Goal: Task Accomplishment & Management: Use online tool/utility

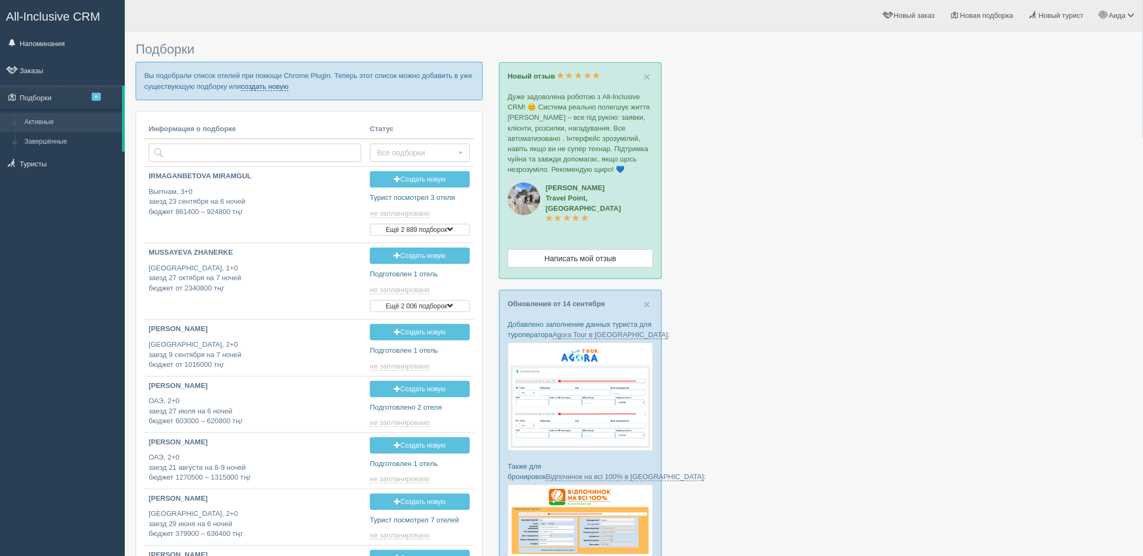
click at [265, 82] on link "создать новую" at bounding box center [265, 86] width 48 height 9
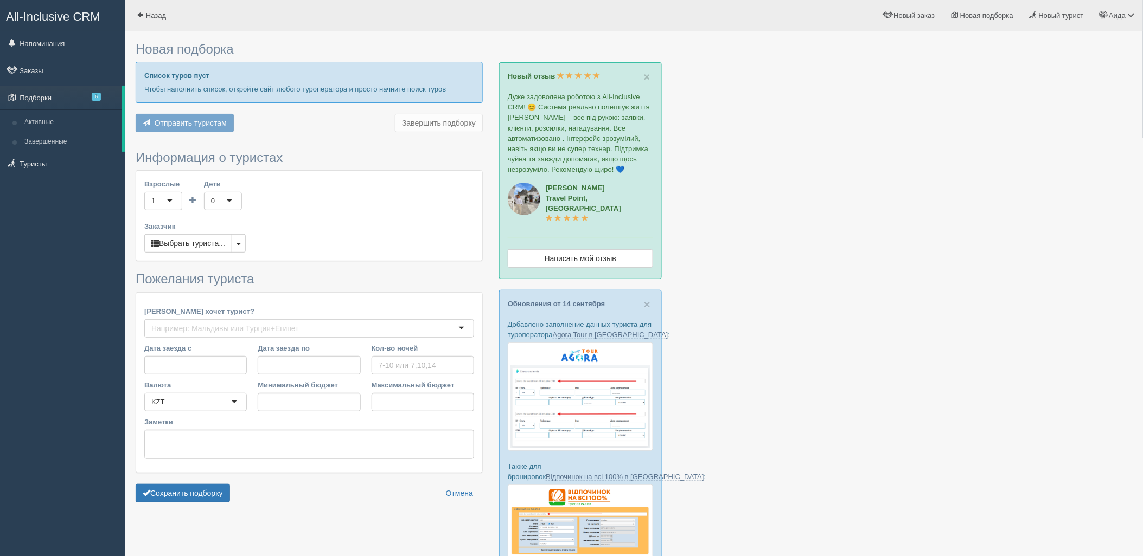
type input "3-4"
type input "345400"
type input "469800"
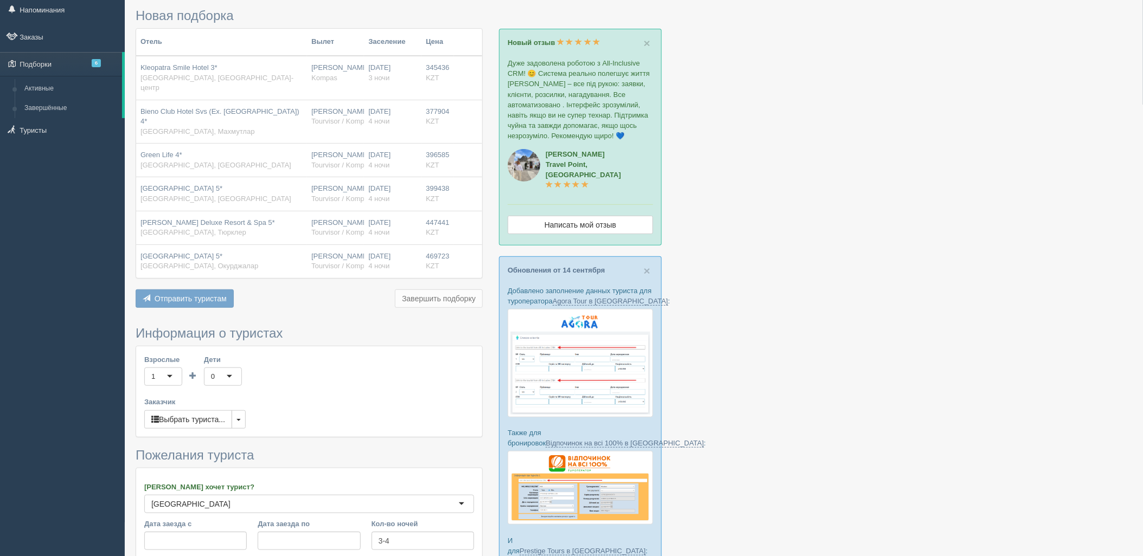
scroll to position [228, 0]
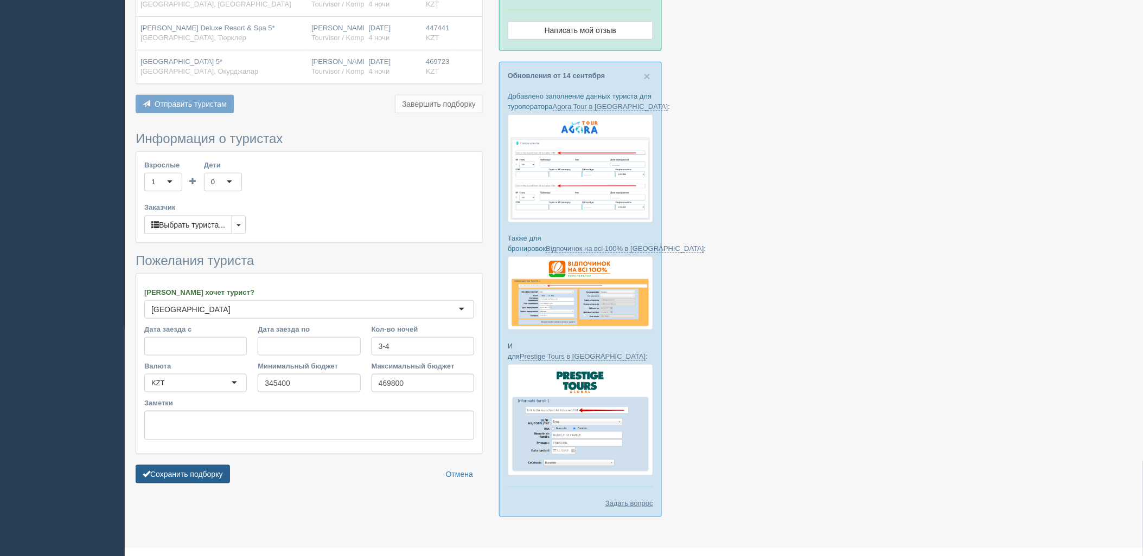
click at [195, 465] on button "Сохранить подборку" at bounding box center [183, 474] width 94 height 18
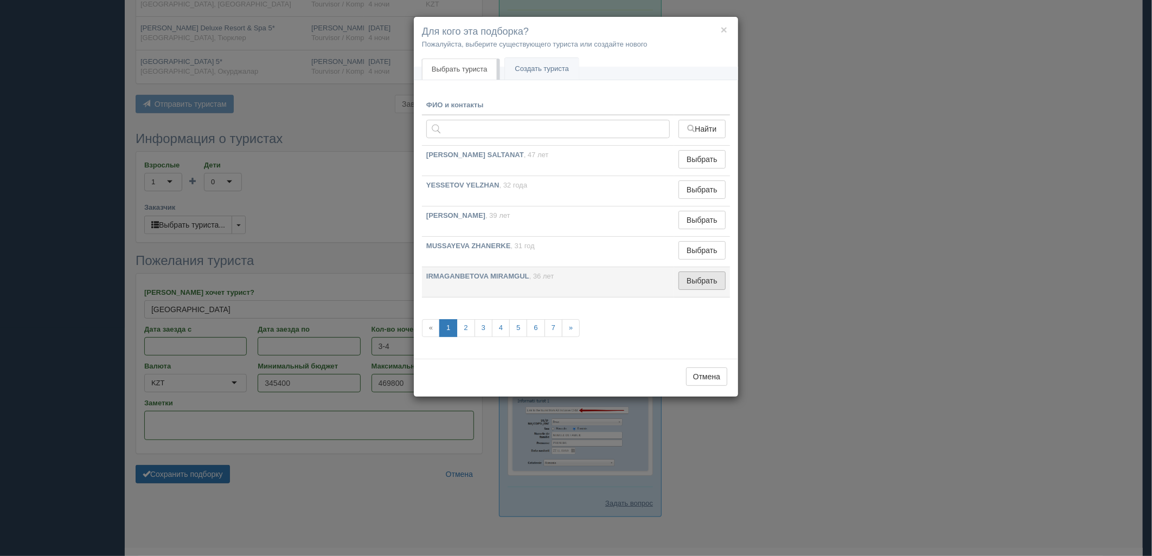
click at [722, 286] on button "Выбрать" at bounding box center [701, 281] width 47 height 18
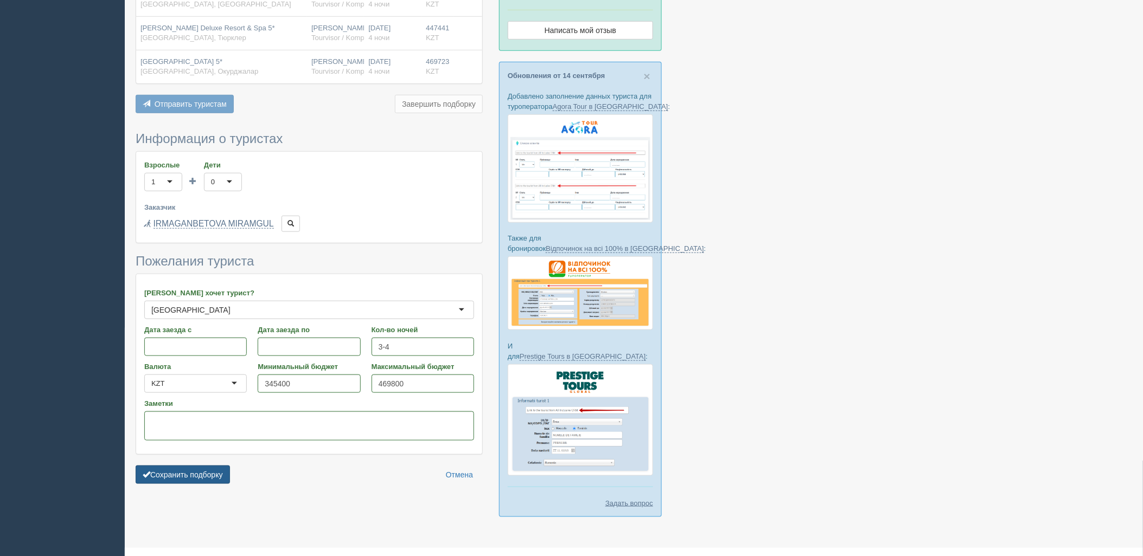
click at [181, 466] on button "Сохранить подборку" at bounding box center [183, 475] width 94 height 18
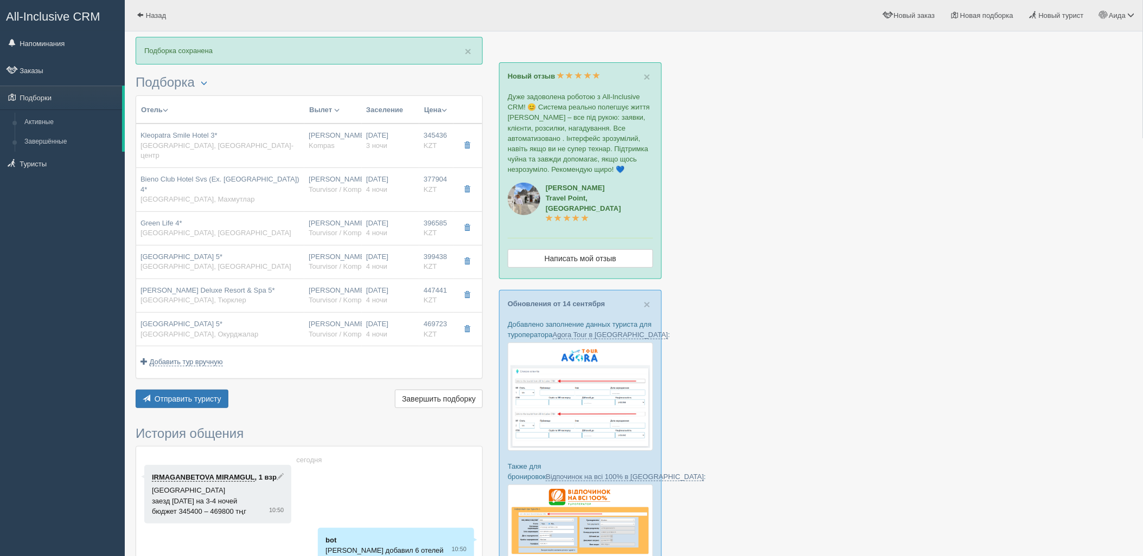
click at [191, 369] on div "Отель Разделить отели... Вылет Выезд Авиа Автобус Заселение Цена Дешёвые вначале" at bounding box center [309, 253] width 347 height 316
click at [190, 393] on div "× Подборка сохранена Подборка Менеджер: Аида Темирова Показать удалённые отели …" at bounding box center [309, 347] width 347 height 620
click at [192, 395] on span "Отправить туристу" at bounding box center [188, 399] width 67 height 9
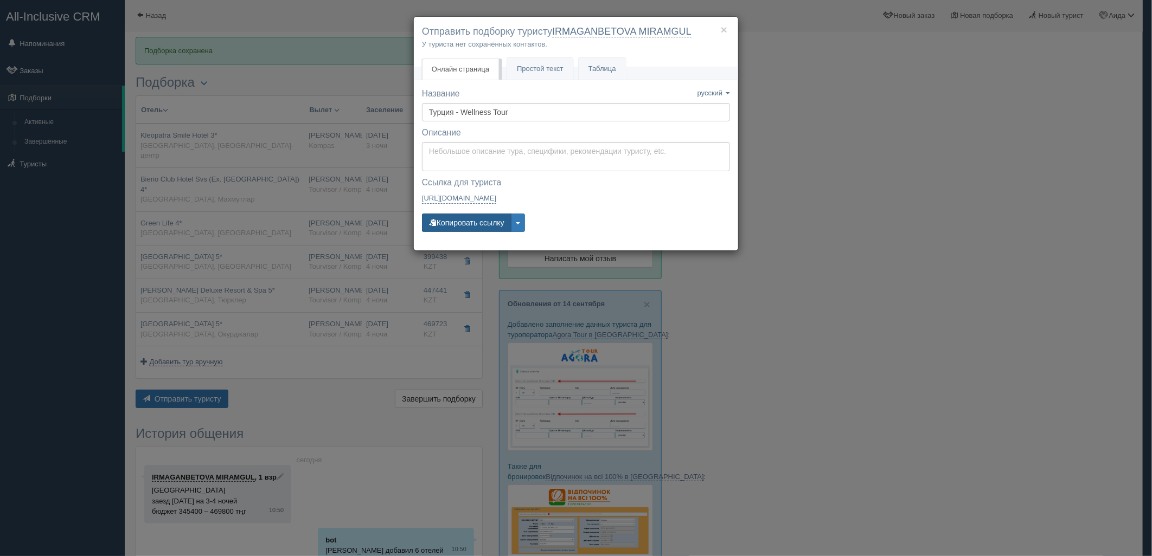
click at [470, 223] on button "Копировать ссылку" at bounding box center [466, 223] width 89 height 18
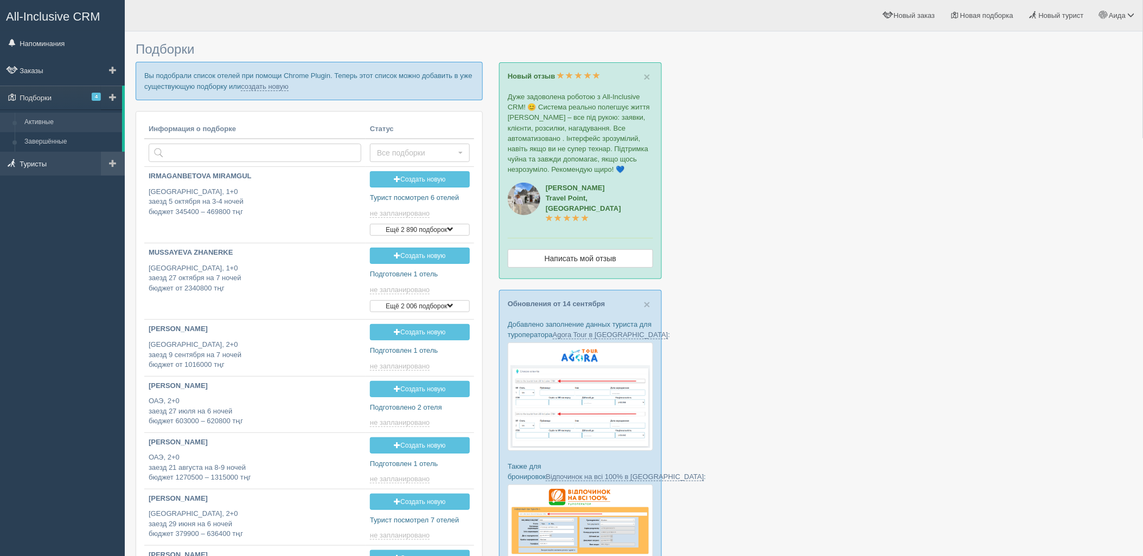
type input "[DATE] 11:50"
click at [247, 85] on link "создать новую" at bounding box center [265, 86] width 48 height 9
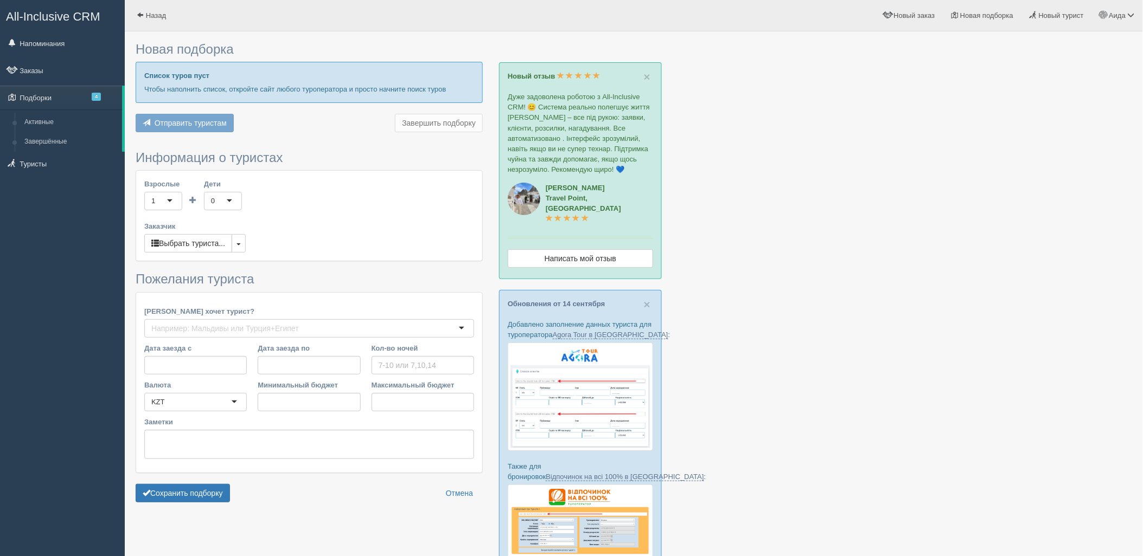
type input "4-6"
type input "1229100"
type input "1632000"
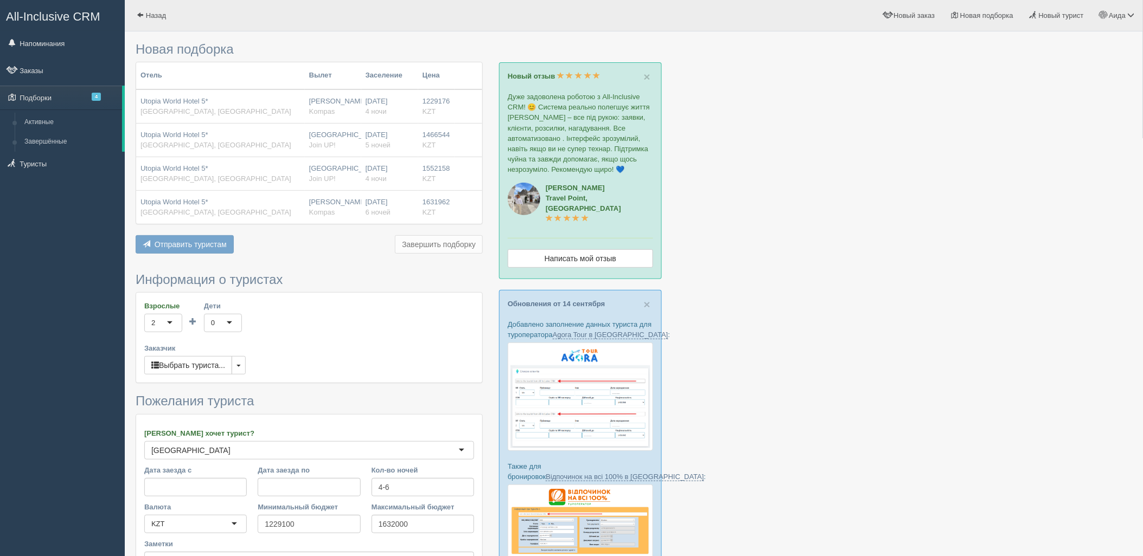
scroll to position [228, 0]
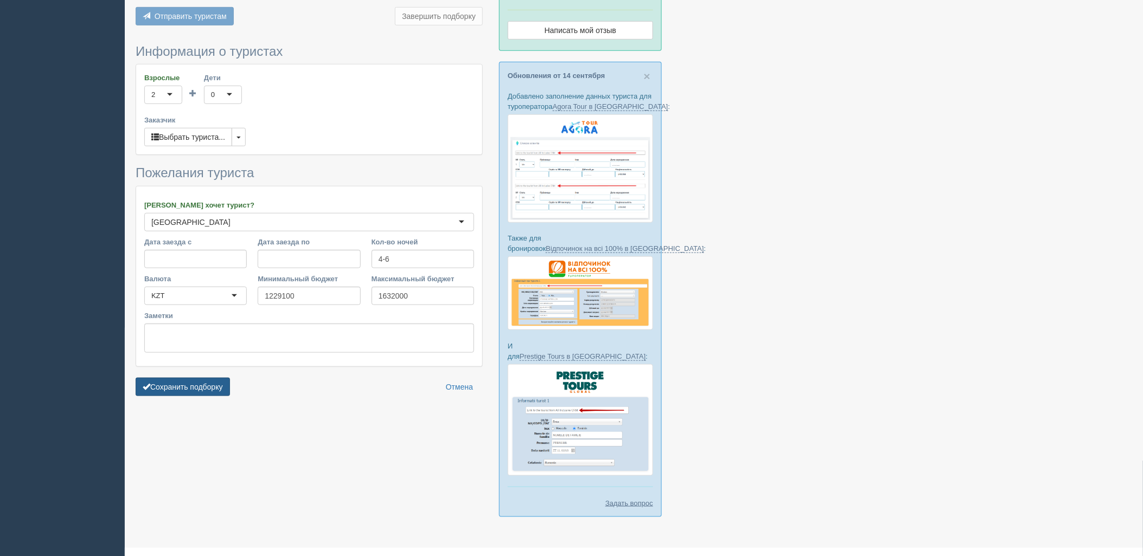
click at [206, 389] on button "Сохранить подборку" at bounding box center [183, 387] width 94 height 18
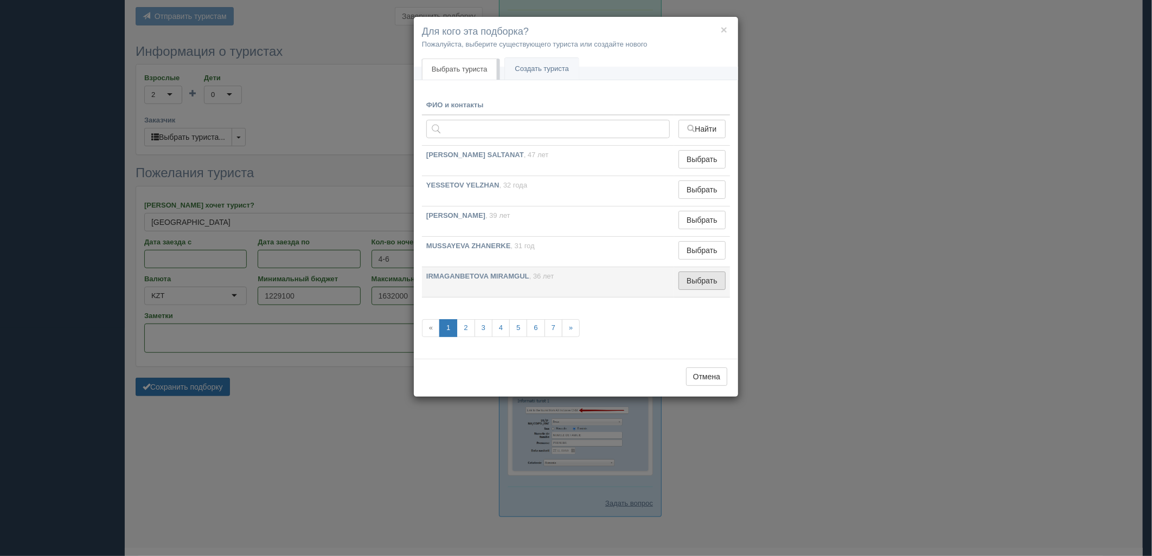
click at [695, 287] on button "Выбрать" at bounding box center [701, 281] width 47 height 18
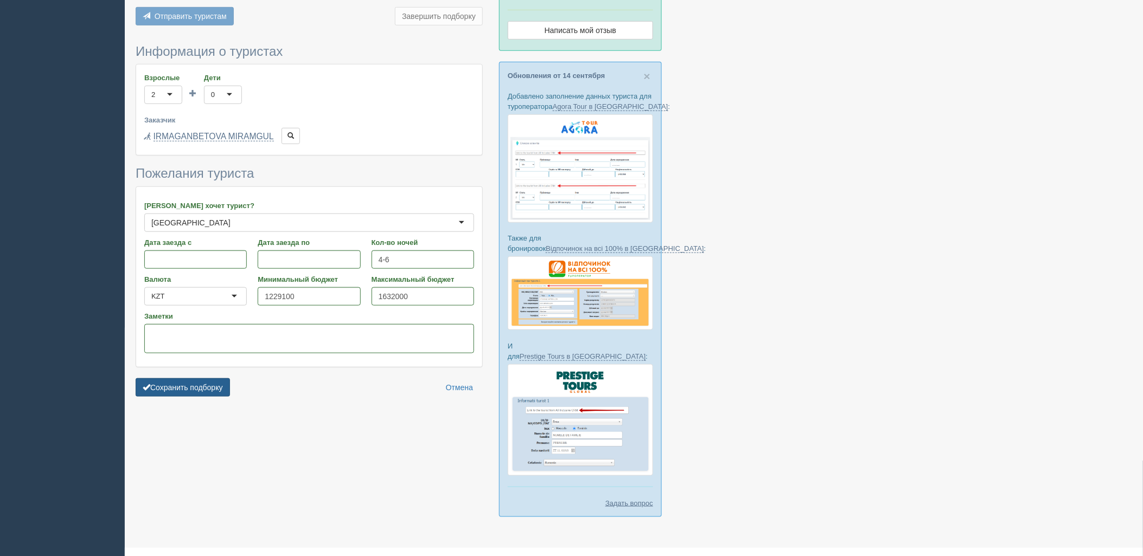
click at [215, 383] on button "Сохранить подборку" at bounding box center [183, 388] width 94 height 18
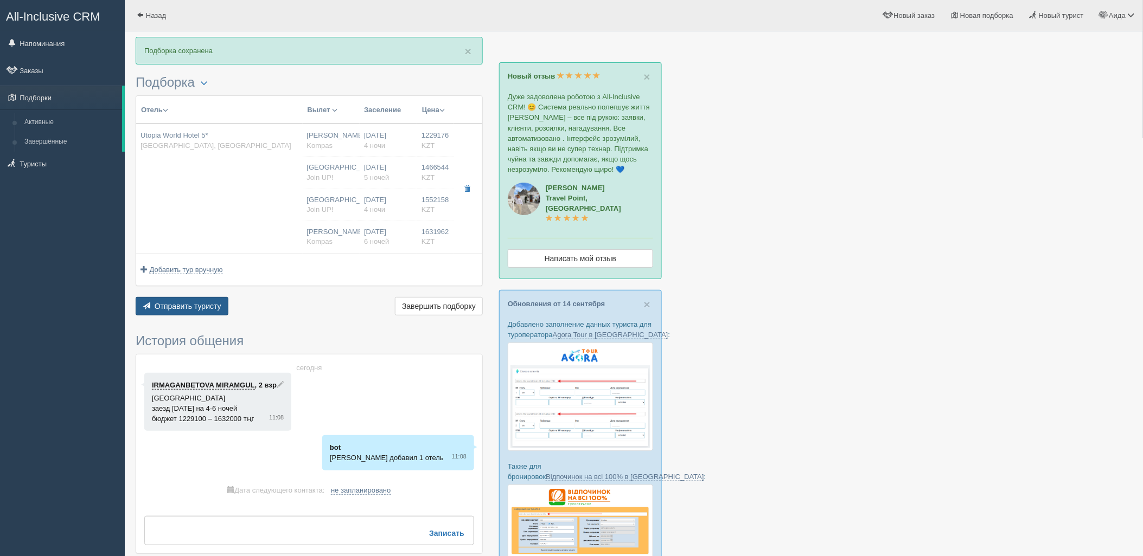
click at [205, 305] on span "Отправить туристу" at bounding box center [188, 306] width 67 height 9
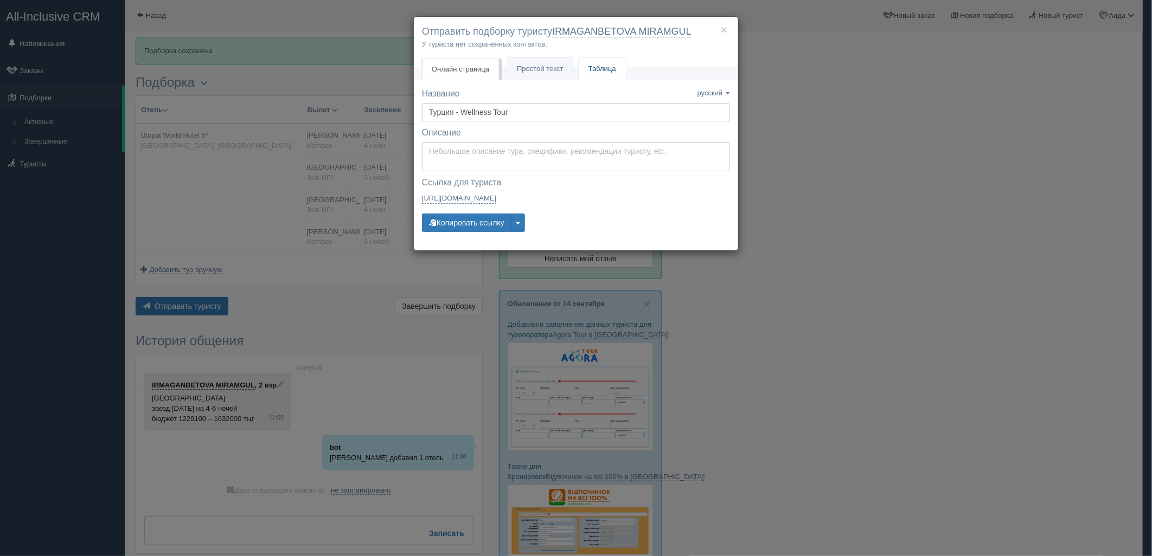
click at [611, 72] on link "Таблица" at bounding box center [602, 69] width 47 height 22
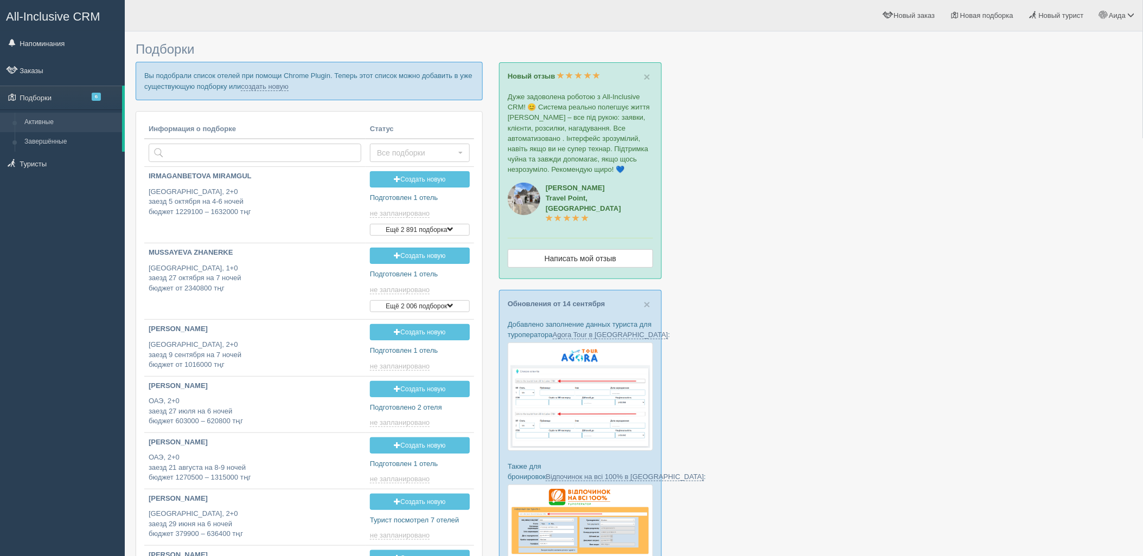
click at [281, 91] on p "Вы подобрали список отелей при помощи Chrome Plugin. Теперь этот список можно д…" at bounding box center [309, 81] width 347 height 38
click at [279, 88] on link "создать новую" at bounding box center [265, 86] width 48 height 9
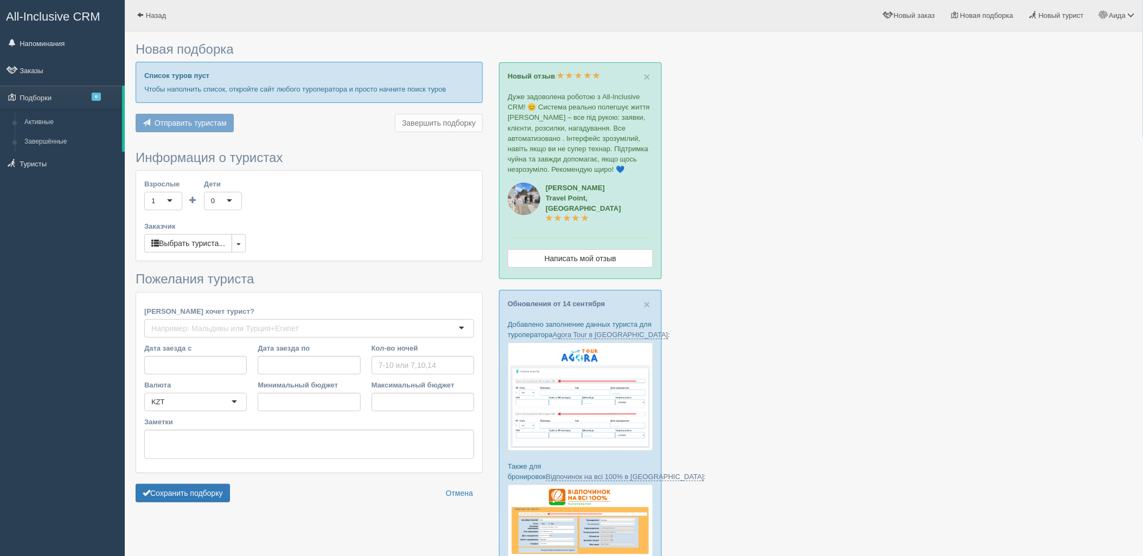
type input "5-6"
type input "546100"
type input "619200"
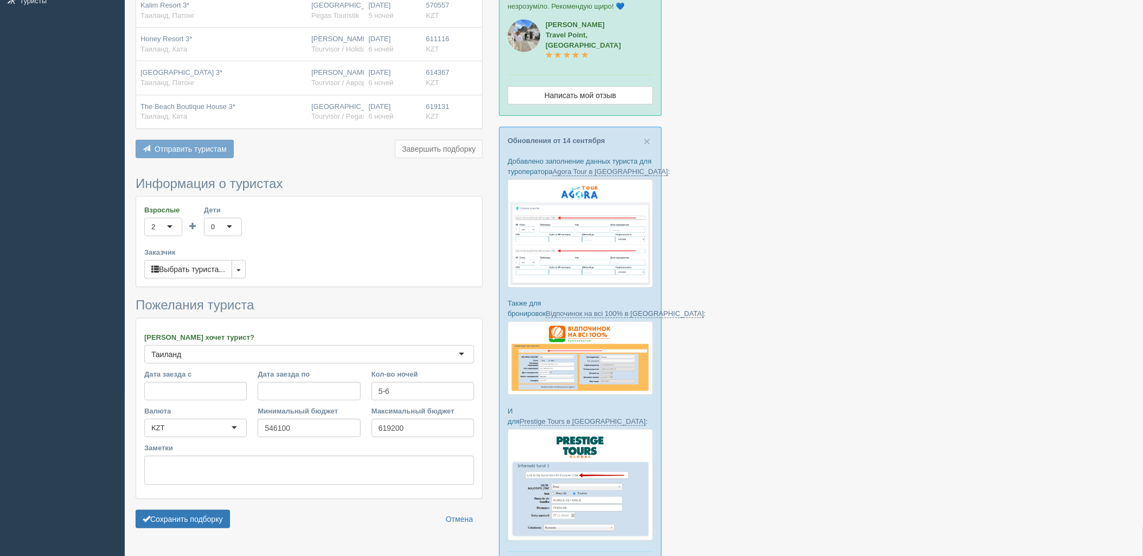
scroll to position [228, 0]
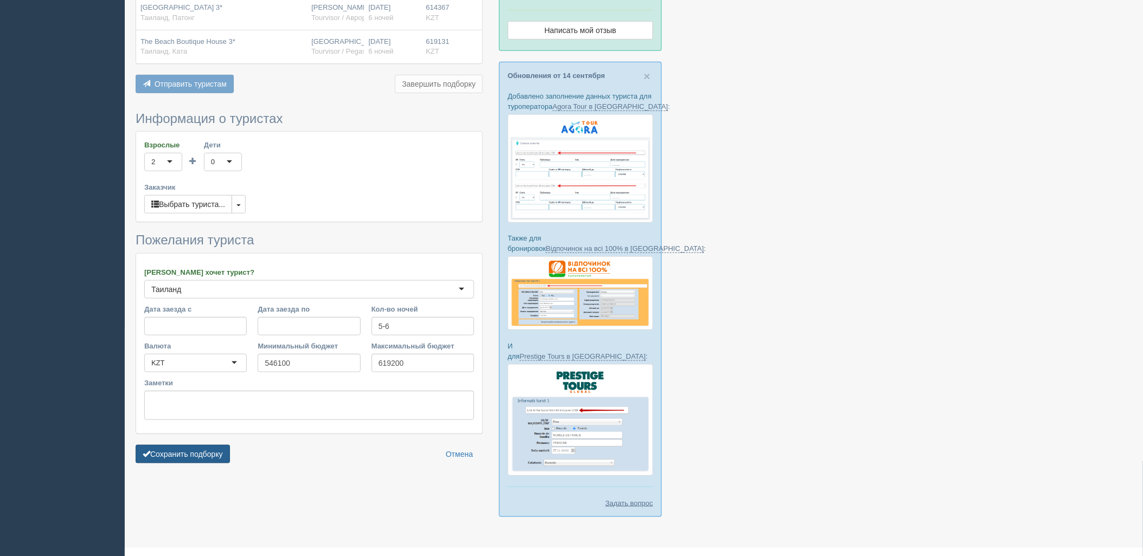
click at [204, 446] on form "Информация о туристах Взрослые 2 2 1 2 3 4 5 6 7 8 9 10 11 12 13 14 15 16 17 18…" at bounding box center [309, 290] width 347 height 357
drag, startPoint x: 207, startPoint y: 450, endPoint x: 230, endPoint y: 450, distance: 23.3
click at [208, 450] on button "Сохранить подборку" at bounding box center [183, 454] width 94 height 18
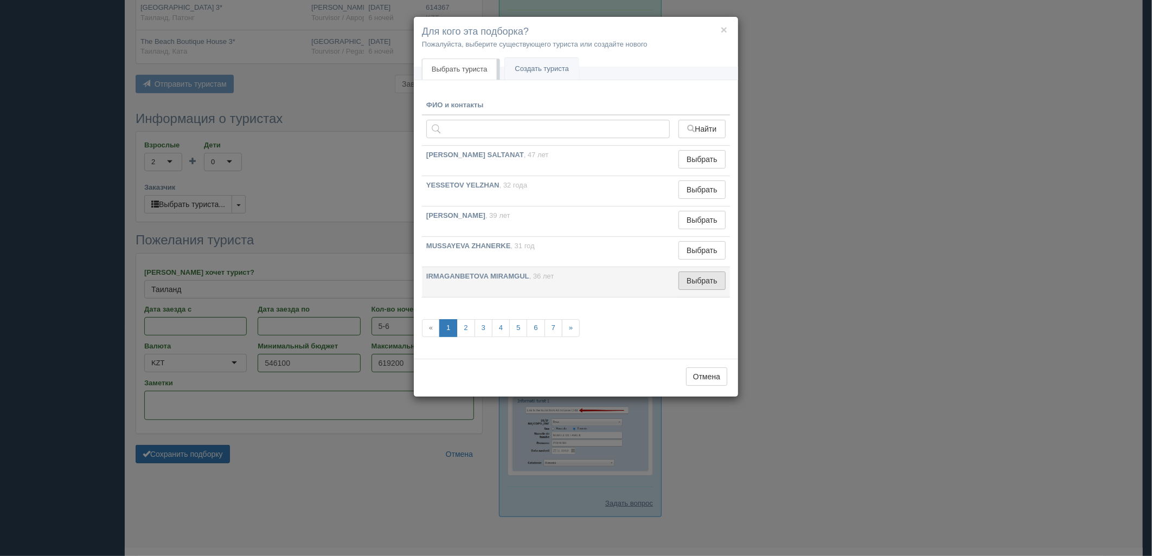
click at [700, 286] on button "Выбрать" at bounding box center [701, 281] width 47 height 18
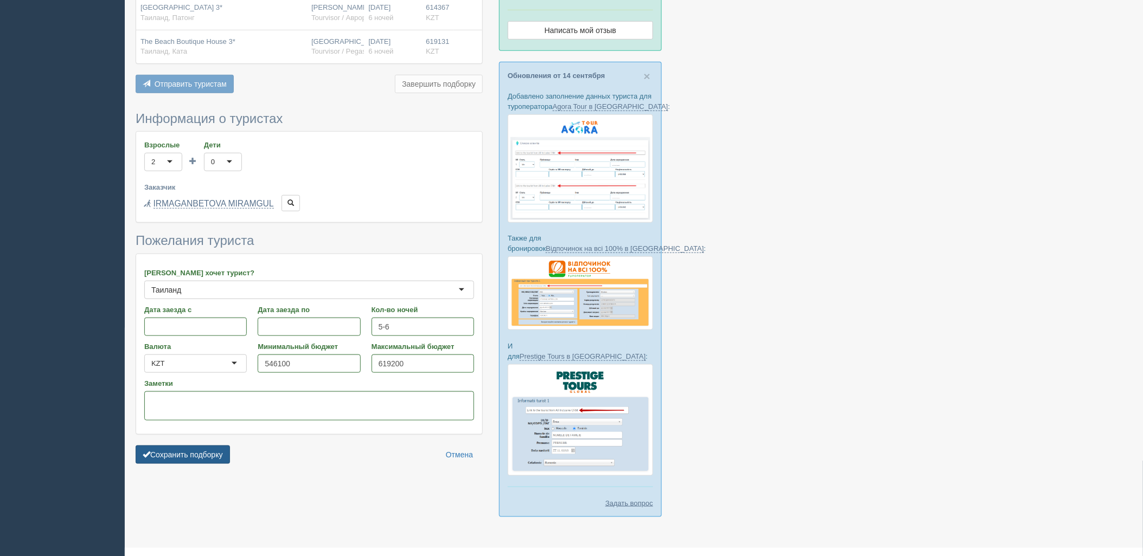
click at [196, 451] on button "Сохранить подборку" at bounding box center [183, 455] width 94 height 18
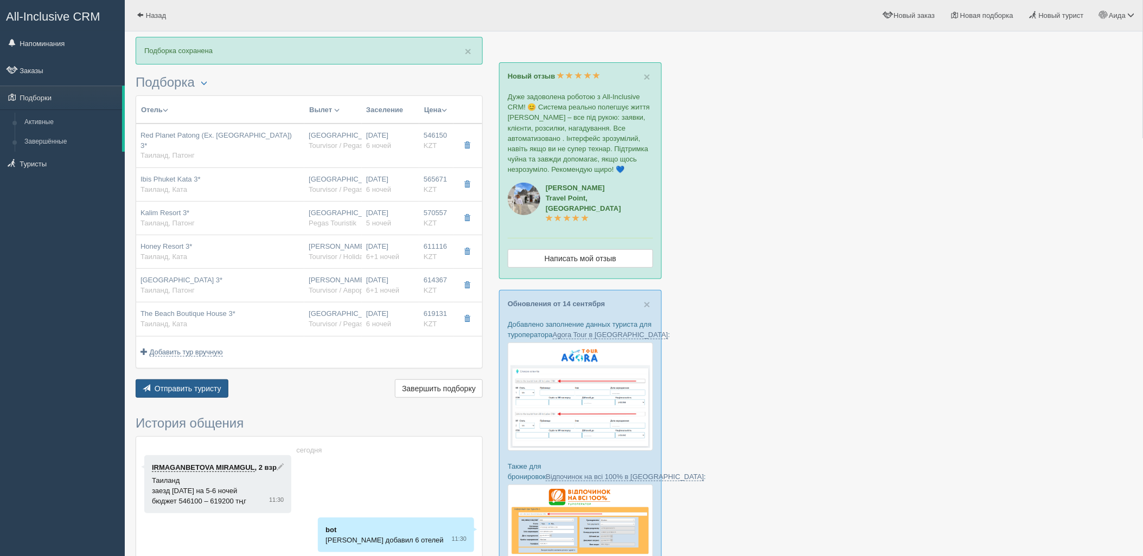
click at [194, 385] on span "Отправить туристу" at bounding box center [188, 389] width 67 height 9
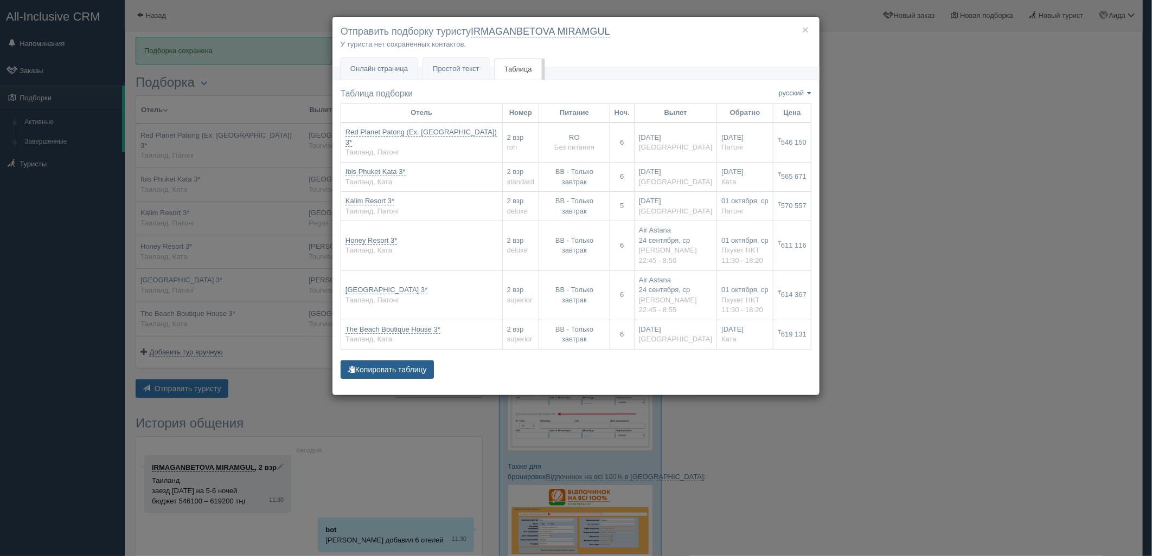
click at [392, 366] on button "Копировать таблицу" at bounding box center [387, 370] width 93 height 18
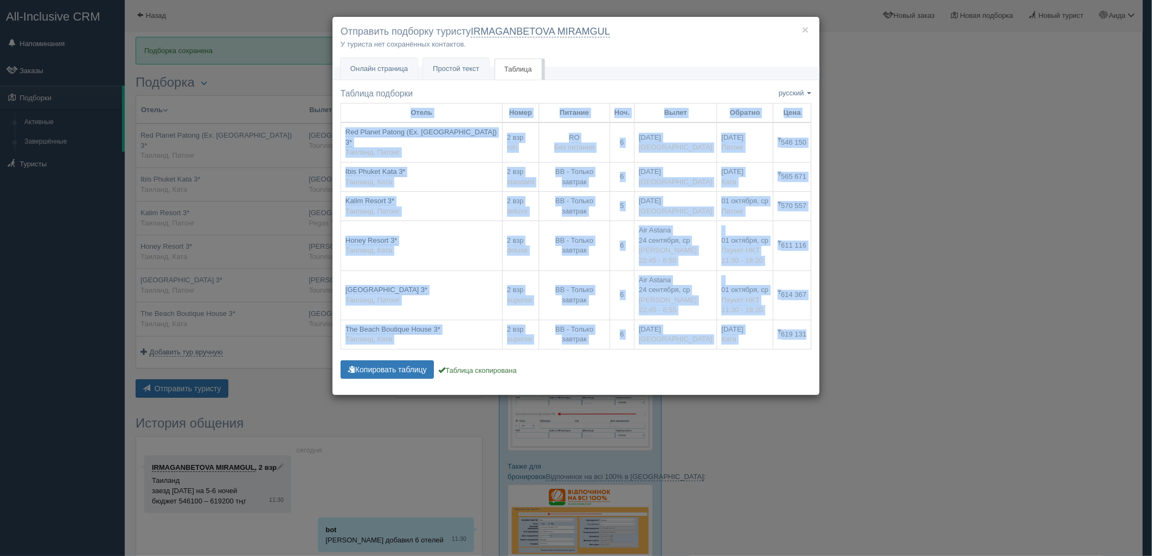
drag, startPoint x: 917, startPoint y: 119, endPoint x: 895, endPoint y: 119, distance: 21.2
click at [917, 119] on div "× Отправить подборку туристу IRMAGANBETOVA MIRAMGUL У туриста нет сохранённых к…" at bounding box center [576, 278] width 1152 height 556
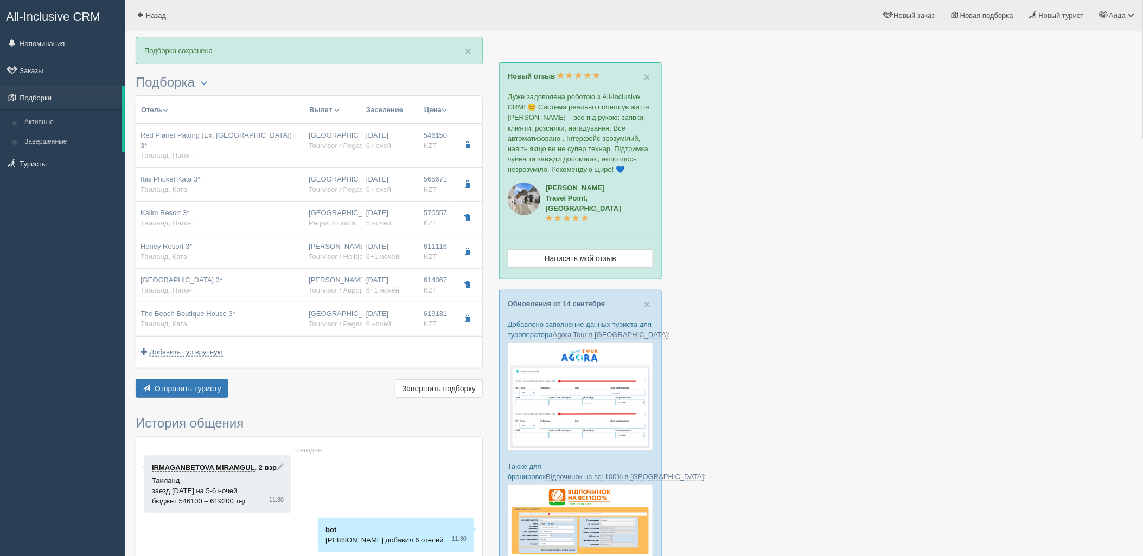
click at [213, 369] on div "Отель Разделить отели... Вылет Выезд Авиа Автобус Заселение Цена Дешёвые вначале" at bounding box center [309, 247] width 347 height 305
click at [220, 380] on button "Отправить туристу Отправить" at bounding box center [182, 389] width 93 height 18
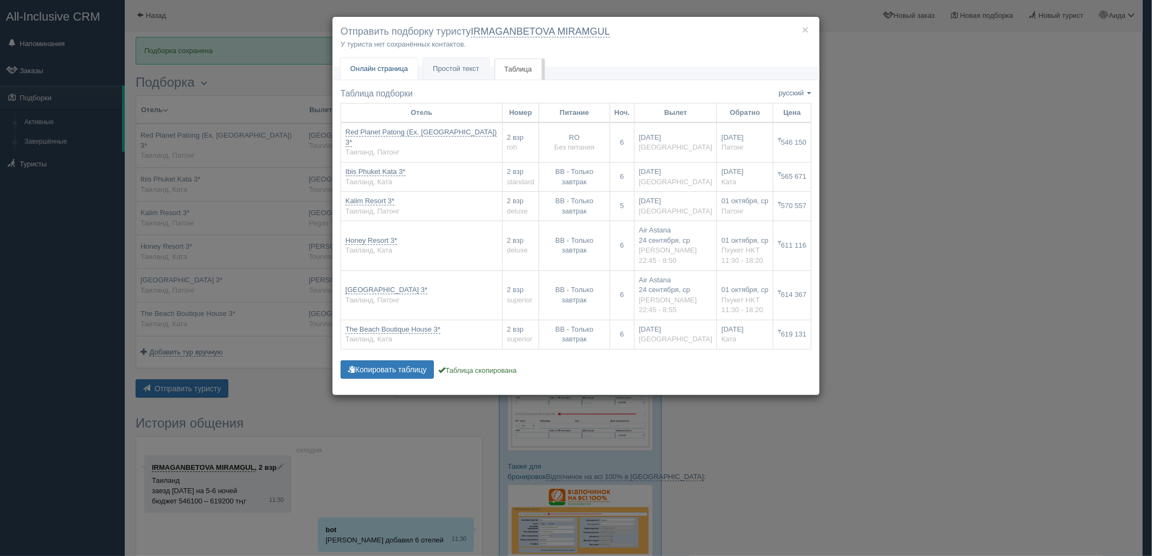
click at [394, 65] on span "Онлайн страница" at bounding box center [378, 69] width 57 height 8
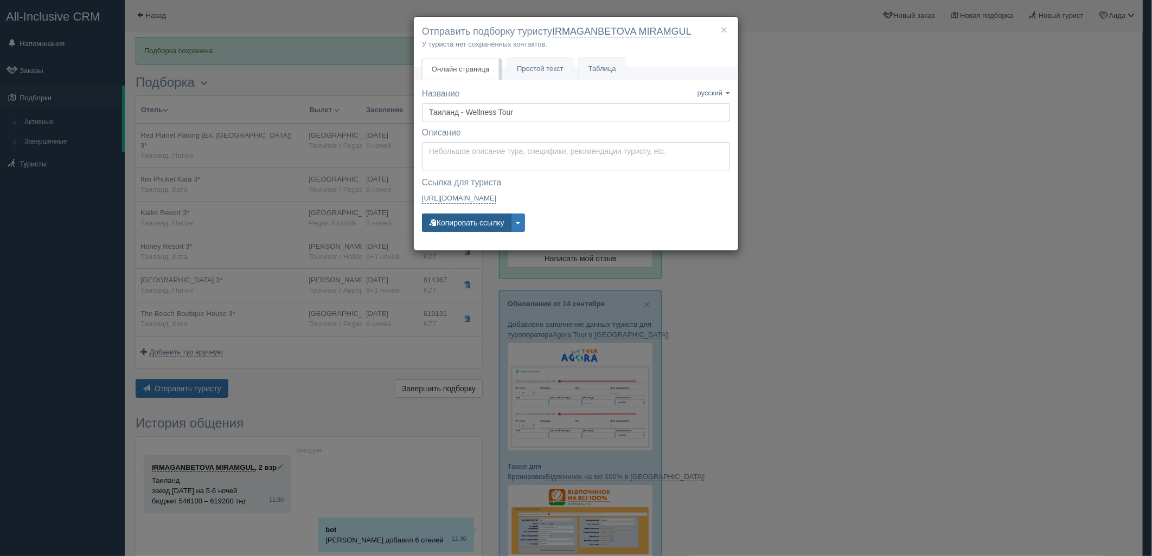
click at [447, 223] on button "Копировать ссылку" at bounding box center [466, 223] width 89 height 18
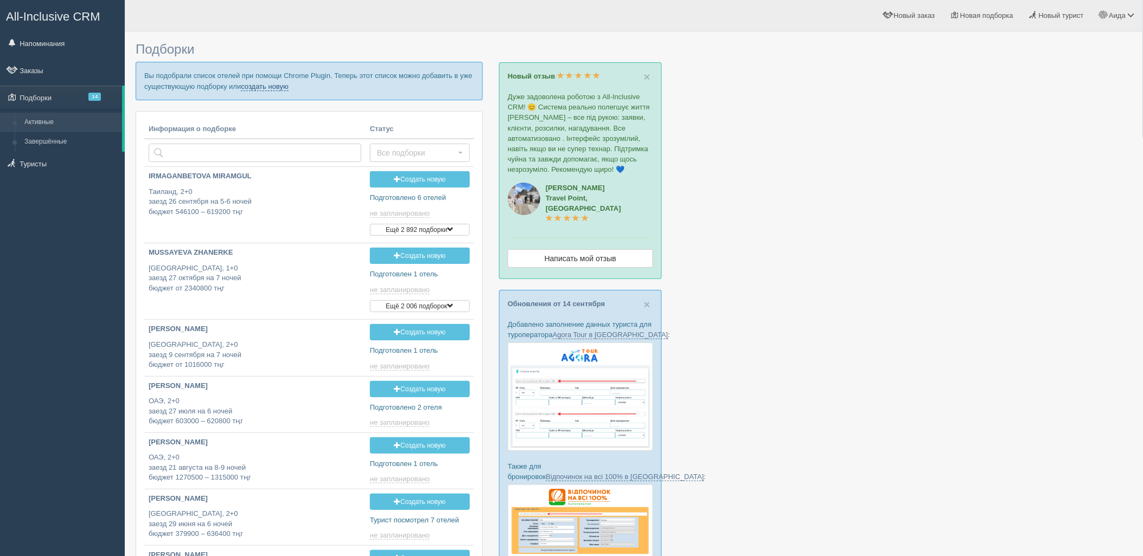
click at [278, 88] on link "создать новую" at bounding box center [265, 86] width 48 height 9
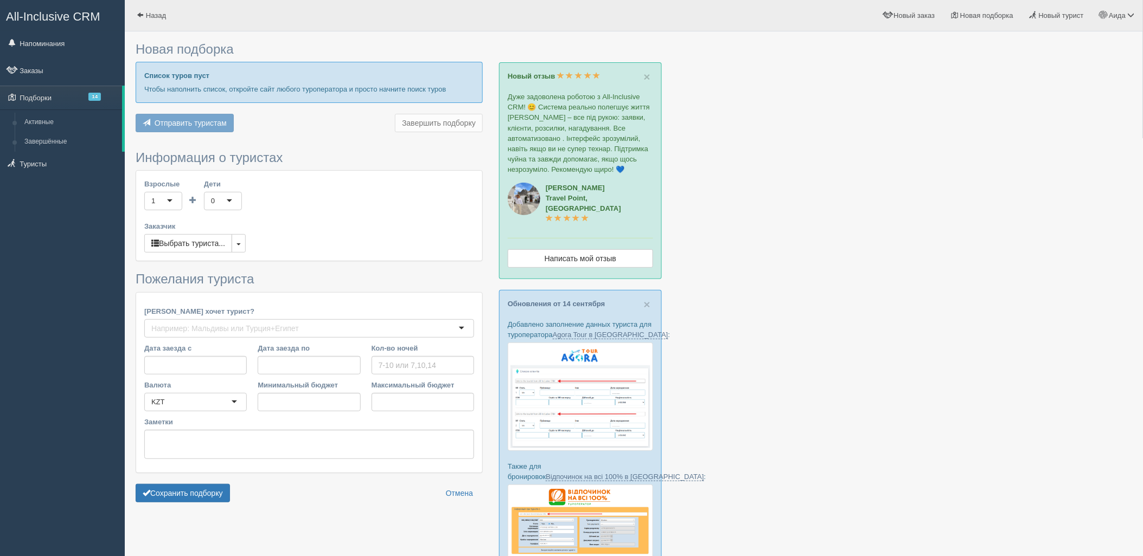
type input "7"
type input "494900"
type input "572200"
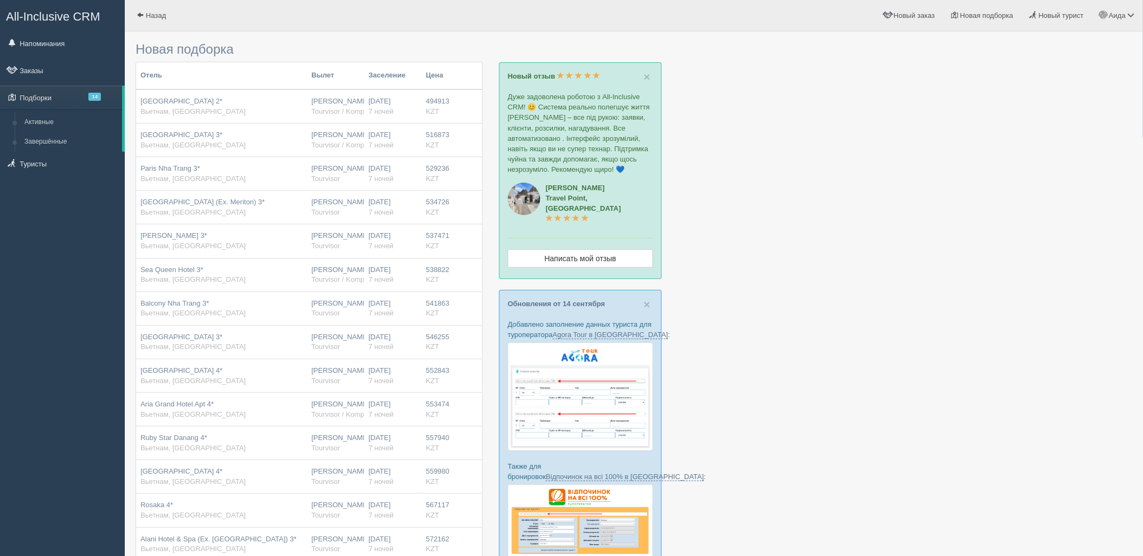
scroll to position [394, 0]
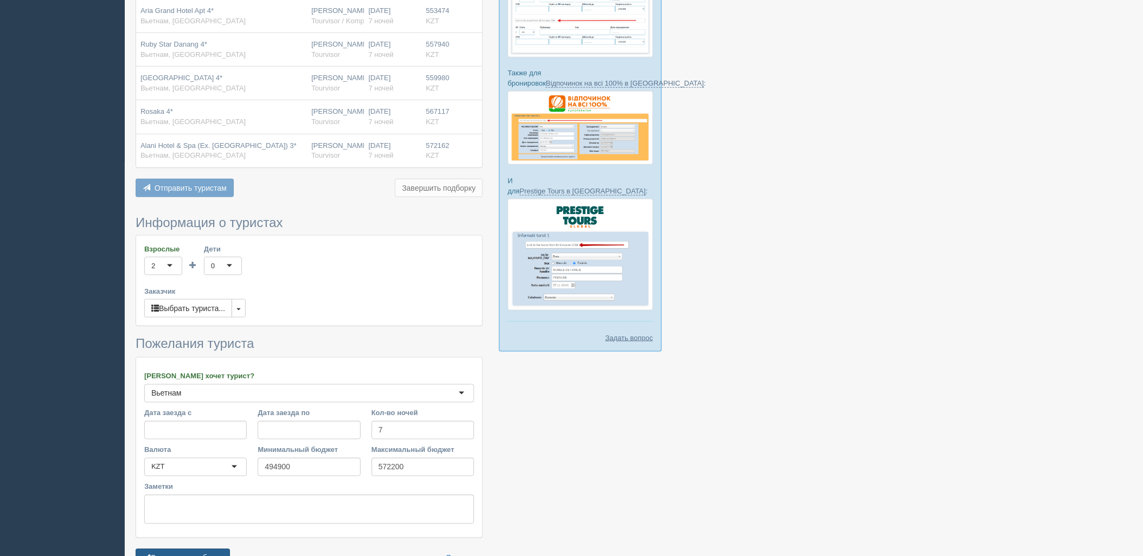
click at [226, 554] on button "Сохранить подборку" at bounding box center [183, 558] width 94 height 18
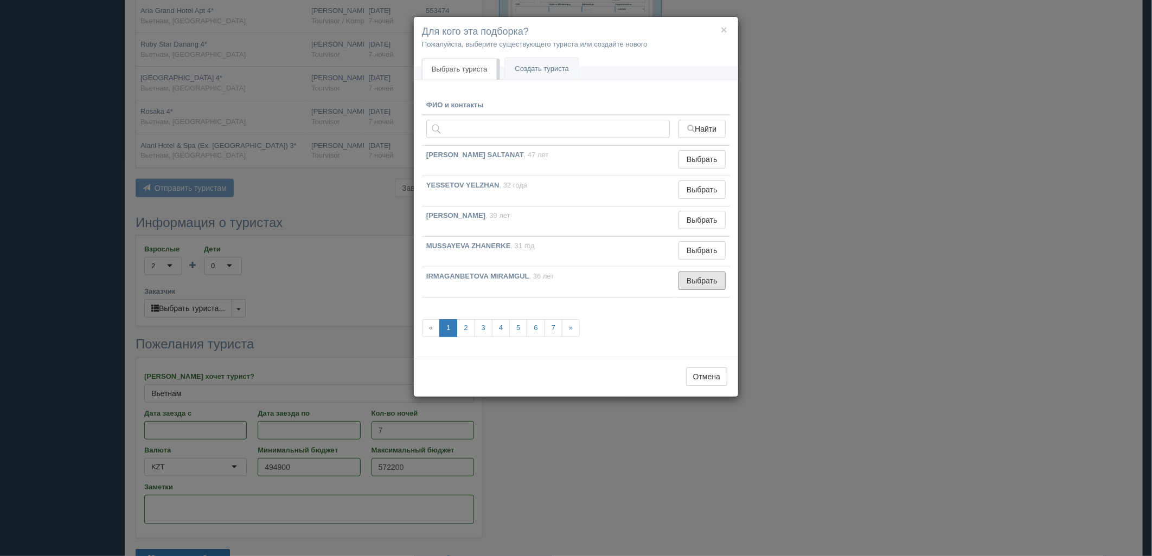
click at [695, 286] on button "Выбрать" at bounding box center [701, 281] width 47 height 18
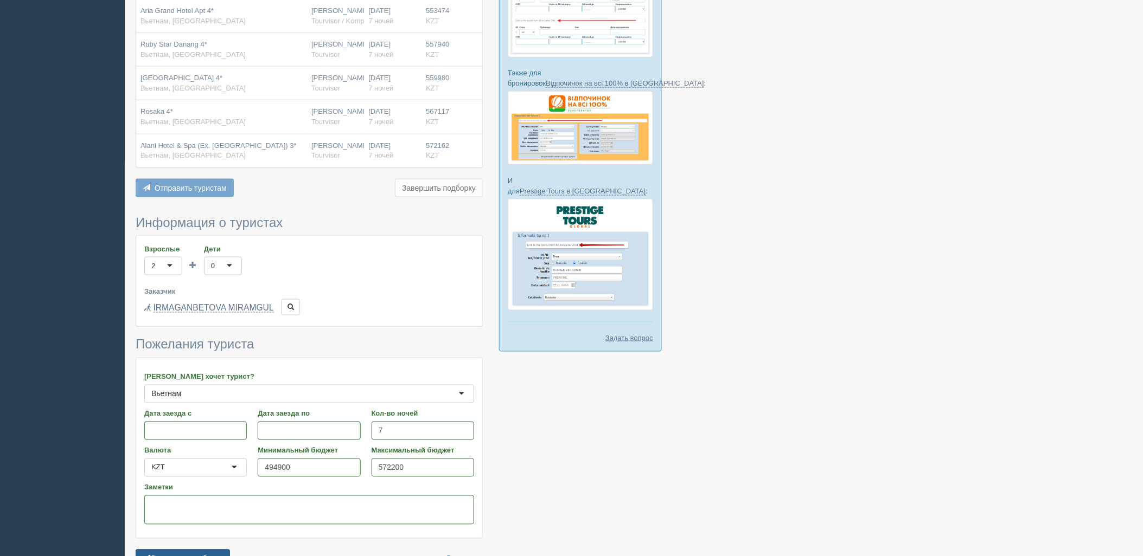
click at [219, 553] on button "Сохранить подборку" at bounding box center [183, 559] width 94 height 18
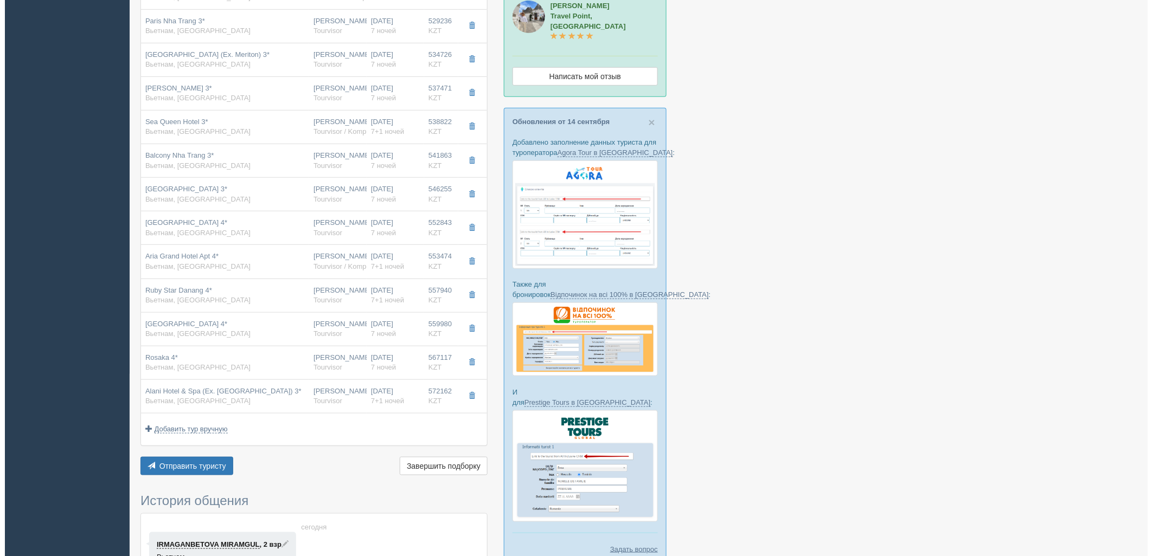
scroll to position [400, 0]
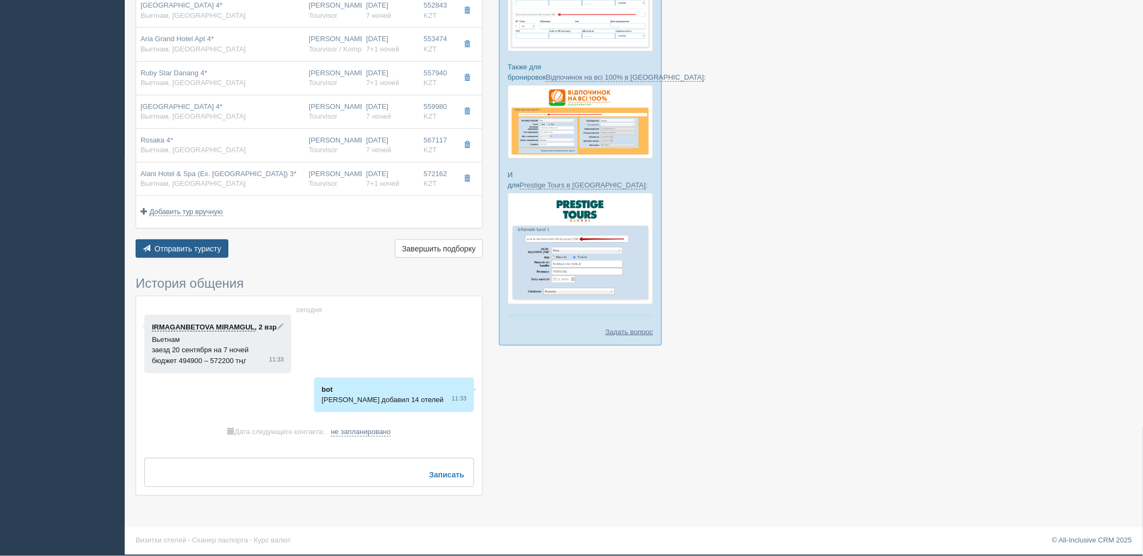
click at [216, 245] on button "Отправить туристу Отправить" at bounding box center [182, 249] width 93 height 18
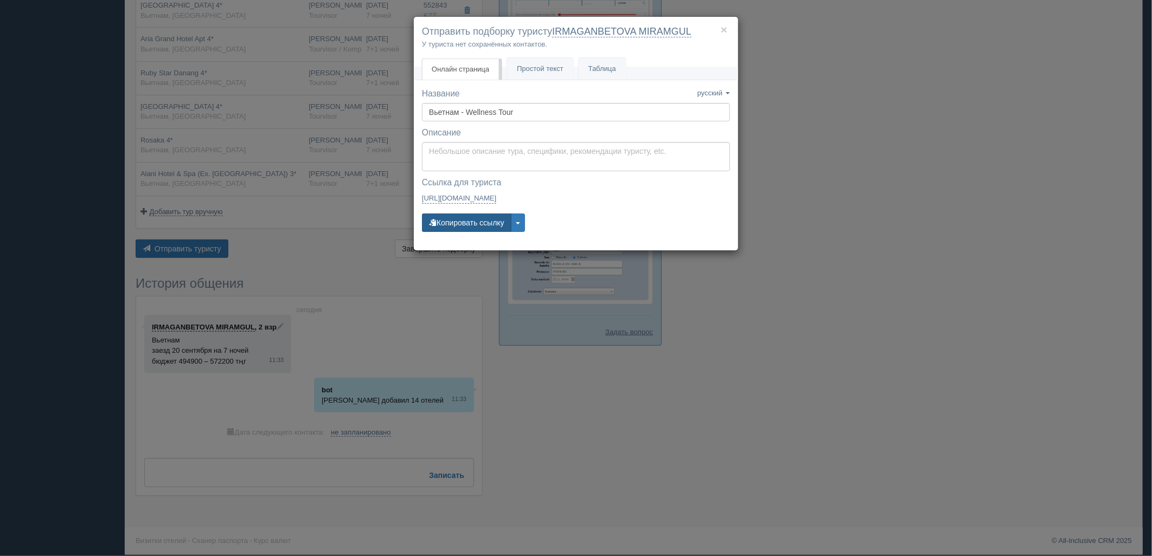
click at [480, 221] on button "Копировать ссылку" at bounding box center [466, 223] width 89 height 18
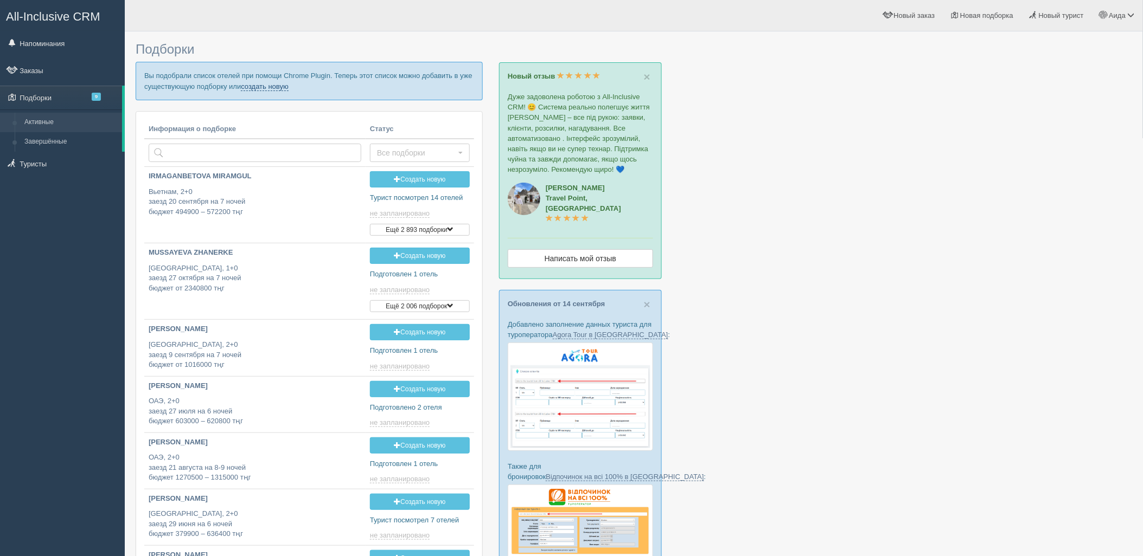
click at [272, 88] on link "создать новую" at bounding box center [265, 86] width 48 height 9
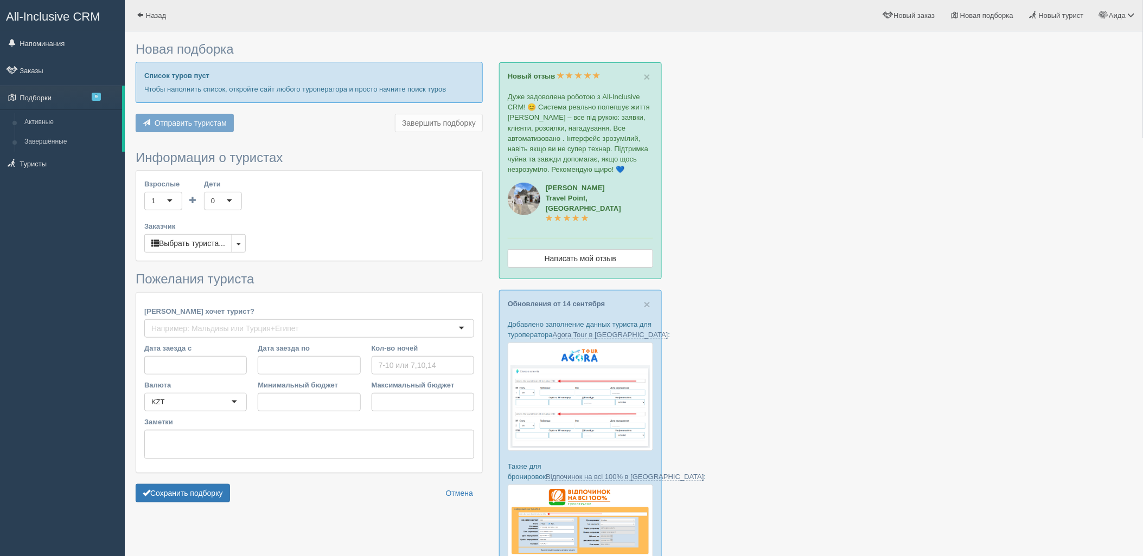
type input "7-11"
type input "537400"
type input "677800"
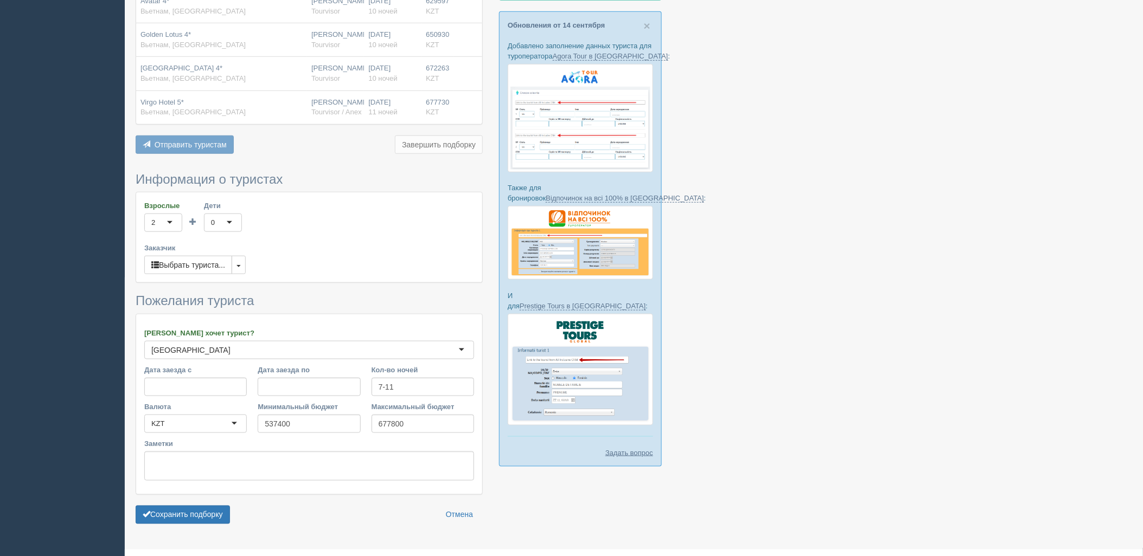
scroll to position [292, 0]
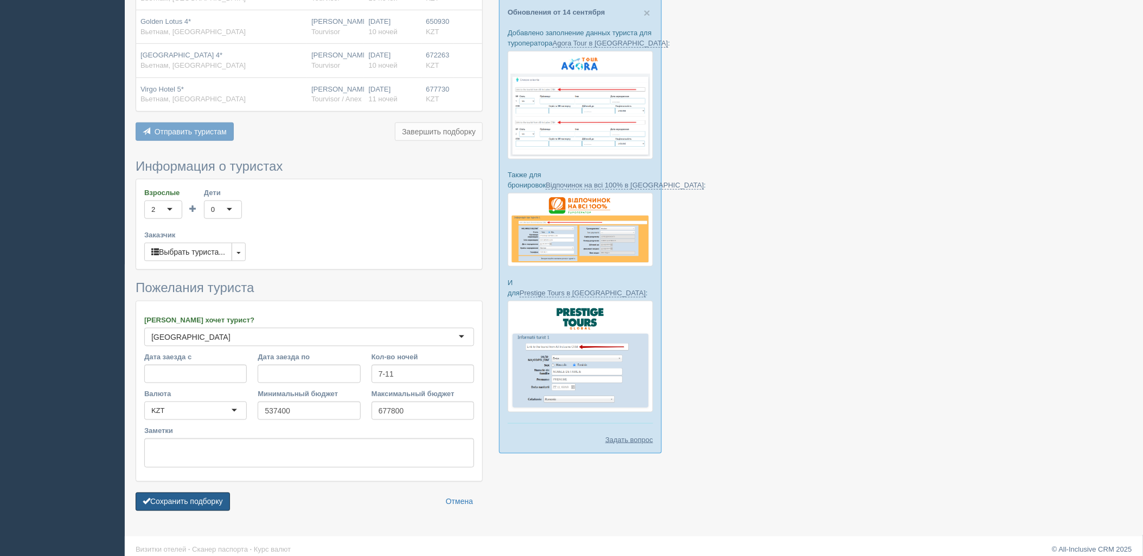
drag, startPoint x: 193, startPoint y: 496, endPoint x: 241, endPoint y: 492, distance: 47.8
click at [194, 496] on button "Сохранить подборку" at bounding box center [183, 502] width 94 height 18
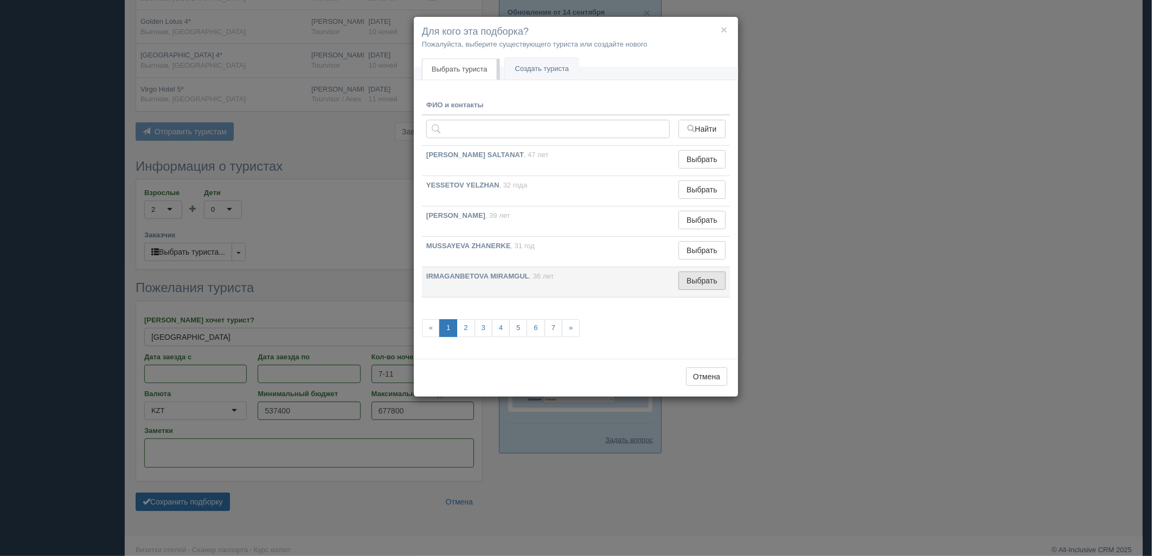
click at [712, 289] on button "Выбрать" at bounding box center [701, 281] width 47 height 18
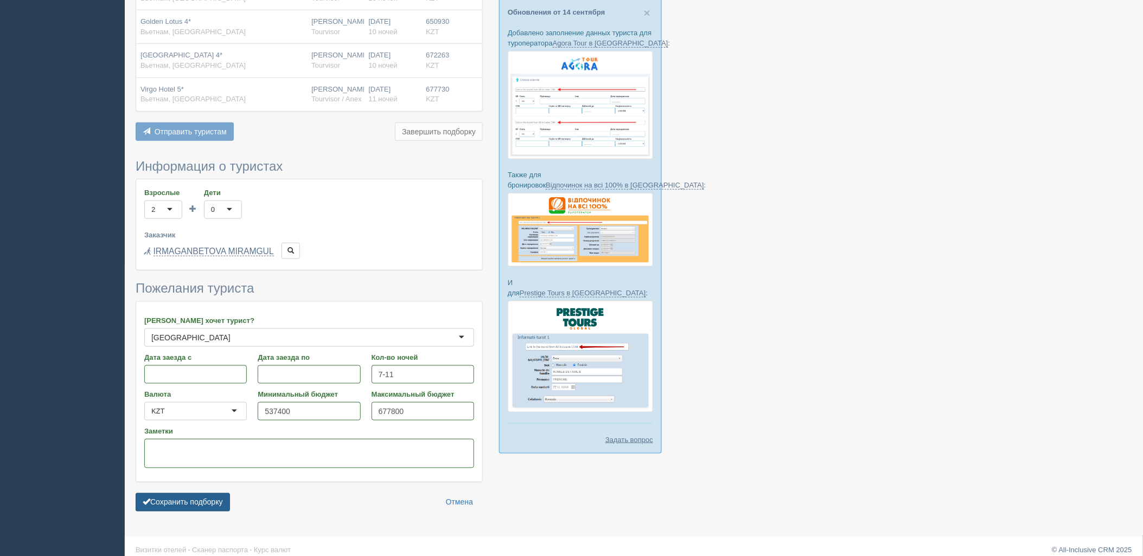
click at [204, 497] on button "Сохранить подборку" at bounding box center [183, 503] width 94 height 18
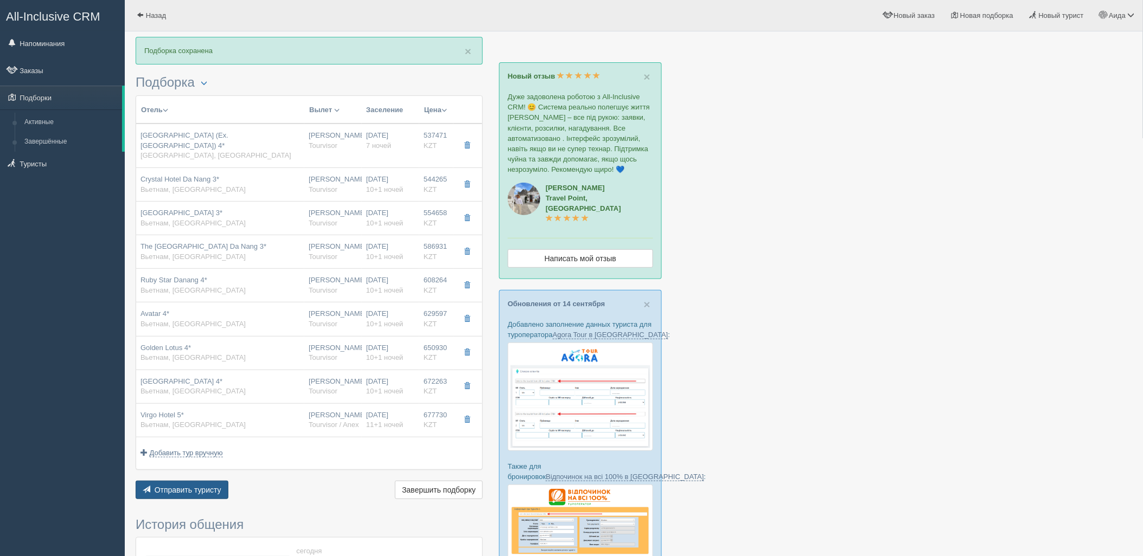
click at [209, 481] on button "Отправить туристу Отправить" at bounding box center [182, 490] width 93 height 18
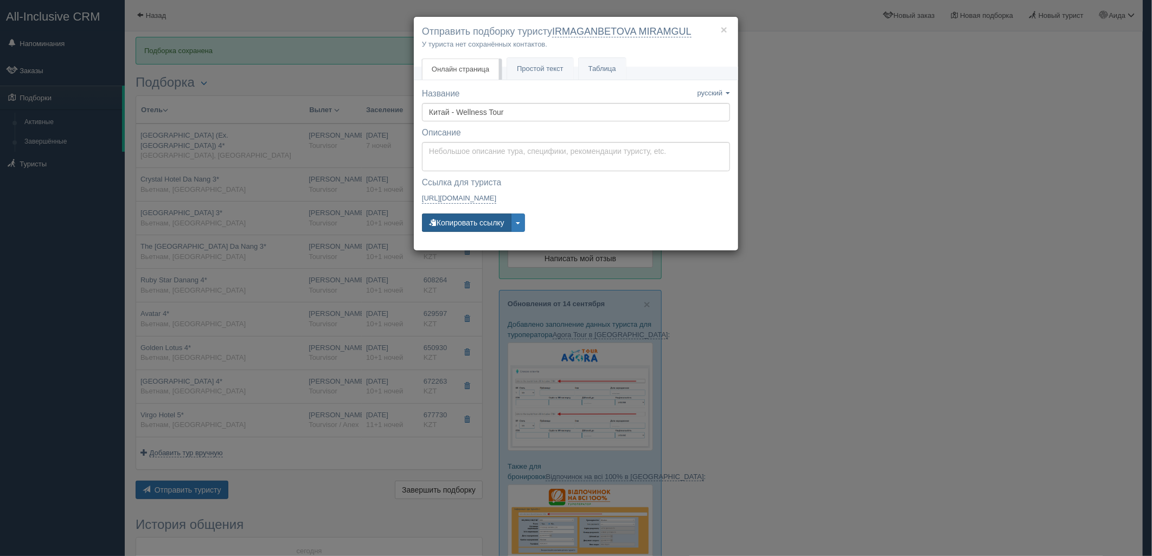
click at [456, 220] on button "Копировать ссылку" at bounding box center [466, 223] width 89 height 18
